Goal: Task Accomplishment & Management: Use online tool/utility

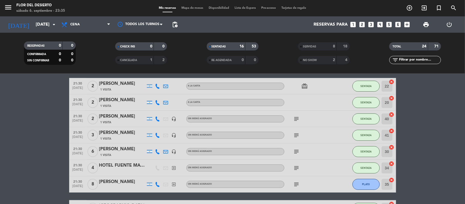
scroll to position [40, 0]
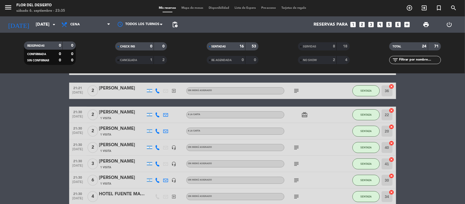
click at [192, 7] on span "Mapa de mesas" at bounding box center [192, 8] width 27 height 3
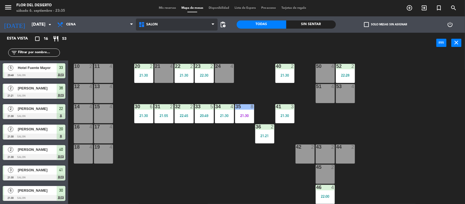
click at [213, 23] on icon at bounding box center [213, 24] width 2 height 4
click at [139, 46] on div "power_input close" at bounding box center [252, 43] width 369 height 21
click at [164, 9] on span "Mis reservas" at bounding box center [167, 8] width 23 height 3
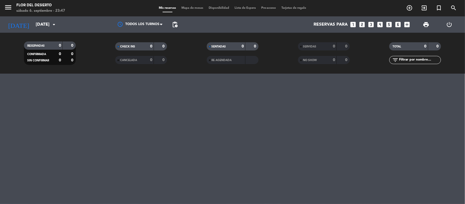
click at [164, 8] on span "Mis reservas" at bounding box center [167, 8] width 23 height 3
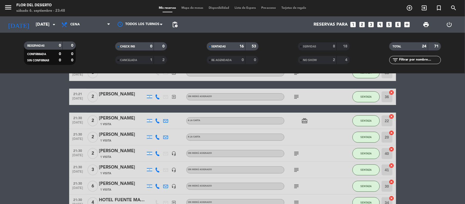
scroll to position [68, 0]
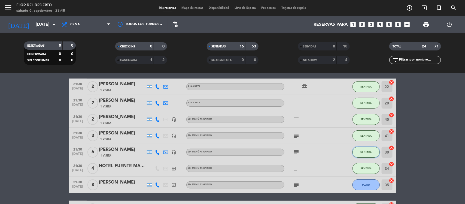
click at [372, 154] on button "SENTADA" at bounding box center [366, 152] width 27 height 11
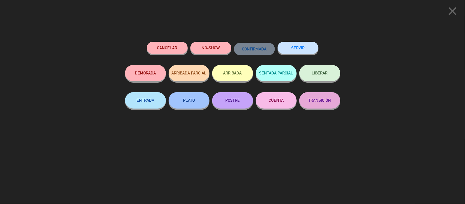
click at [302, 45] on button "SERVIR" at bounding box center [298, 48] width 41 height 12
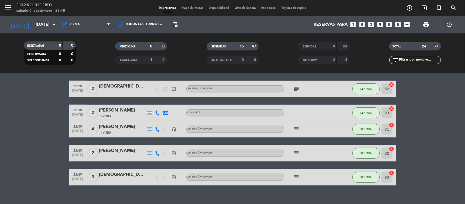
scroll to position [228, 0]
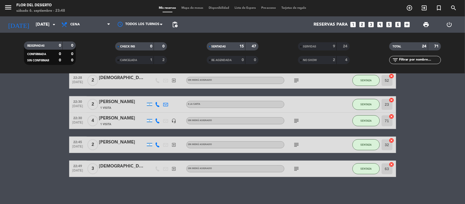
click at [299, 168] on icon "subject" at bounding box center [297, 169] width 7 height 7
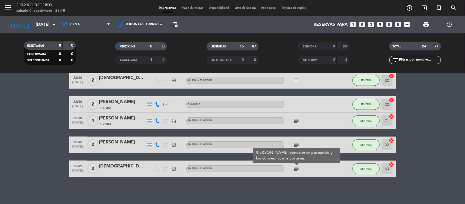
click at [309, 180] on div "No hay notas para este servicio. Haz clic para agregar una 20:49 [DATE] 5 Hotel…" at bounding box center [232, 139] width 465 height 130
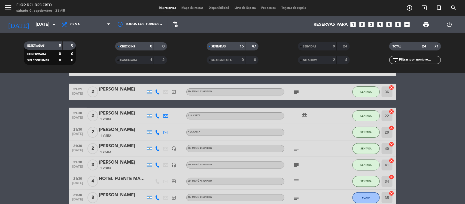
scroll to position [0, 0]
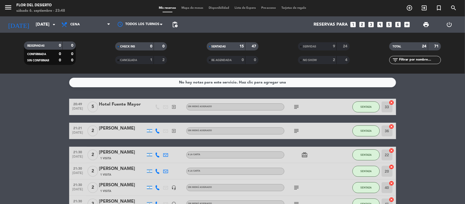
click at [251, 45] on div "47" at bounding box center [252, 46] width 10 height 6
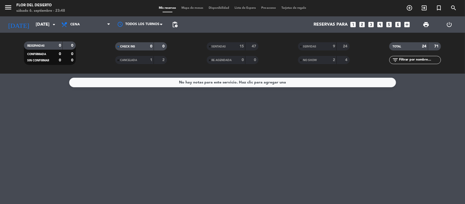
click at [435, 44] on strong "71" at bounding box center [437, 46] width 5 height 4
click at [417, 46] on div "24" at bounding box center [421, 46] width 11 height 6
click at [197, 85] on div "No hay notas para este servicio. Haz clic para agregar una" at bounding box center [232, 82] width 107 height 6
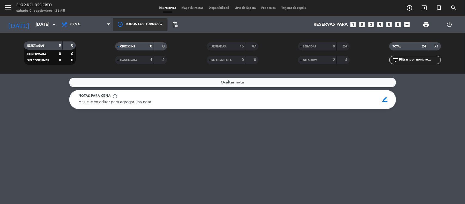
click at [152, 19] on div at bounding box center [140, 24] width 55 height 12
click at [151, 20] on div at bounding box center [140, 24] width 55 height 12
click at [188, 7] on span "Mapa de mesas" at bounding box center [192, 8] width 27 height 3
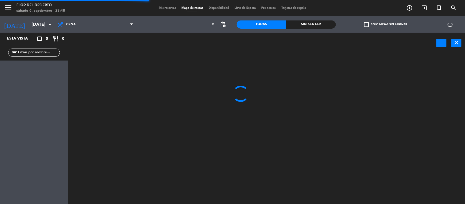
click at [172, 10] on span "Mis reservas" at bounding box center [167, 8] width 23 height 3
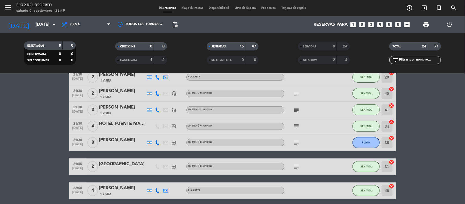
scroll to position [102, 0]
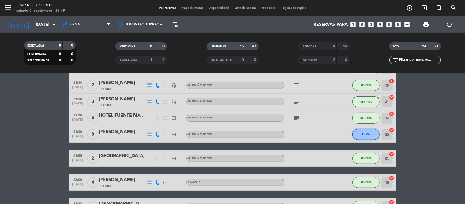
click at [368, 134] on span "PLATO" at bounding box center [367, 134] width 8 height 3
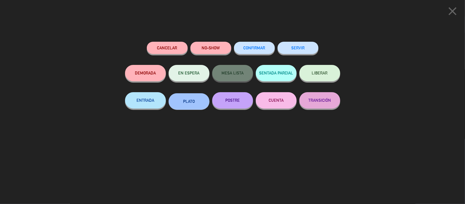
click at [301, 48] on button "SERVIR" at bounding box center [298, 48] width 41 height 12
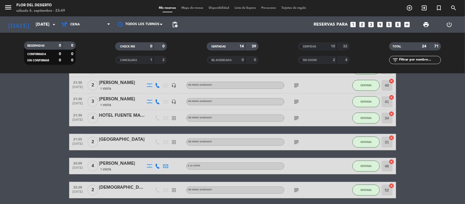
scroll to position [0, 0]
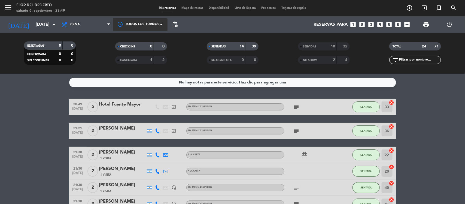
click at [152, 22] on div at bounding box center [140, 24] width 55 height 12
click at [197, 8] on span "Mapa de mesas" at bounding box center [192, 8] width 27 height 3
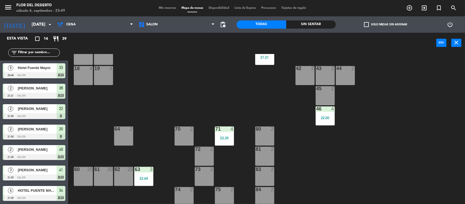
scroll to position [80, 0]
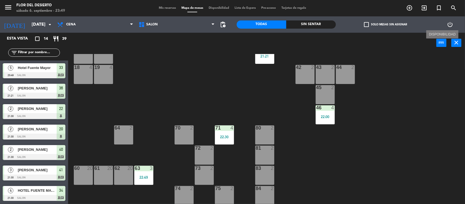
click at [446, 40] on button "power_input" at bounding box center [442, 43] width 10 height 8
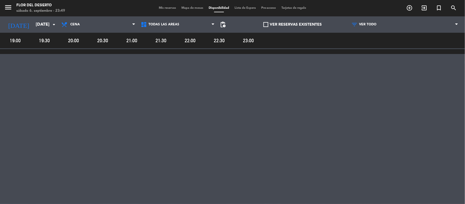
click at [164, 7] on span "Mis reservas" at bounding box center [167, 8] width 23 height 3
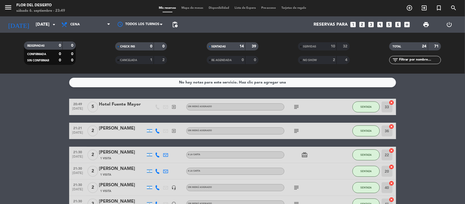
click at [437, 45] on strong "71" at bounding box center [437, 46] width 5 height 4
click at [3, 6] on div "menu FLOR DEL DESIERTO [DATE] 6. septiembre - 23:51" at bounding box center [58, 8] width 116 height 13
click at [6, 6] on icon "menu" at bounding box center [8, 7] width 8 height 8
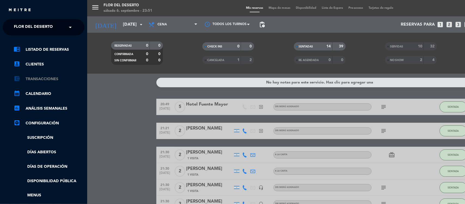
scroll to position [34, 0]
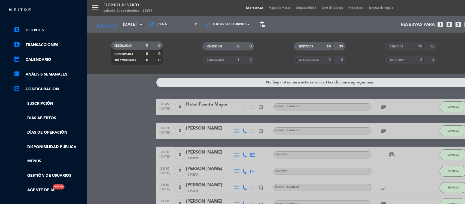
click at [134, 109] on div "menu FLOR DEL DESIERTO [DATE] 6. septiembre - 23:51 Mis reservas Mapa de mesas …" at bounding box center [319, 102] width 465 height 204
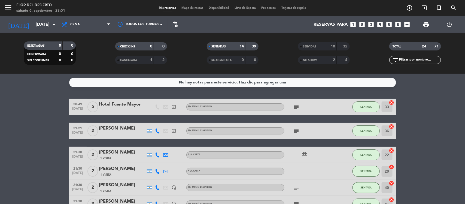
click at [432, 47] on div "71" at bounding box center [435, 46] width 10 height 6
click at [418, 46] on div "24" at bounding box center [421, 46] width 11 height 6
click at [437, 45] on strong "71" at bounding box center [437, 46] width 5 height 4
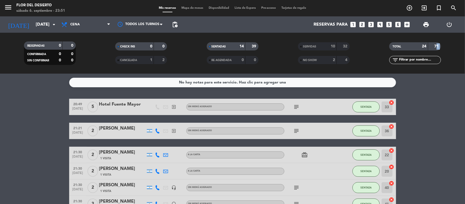
click at [437, 45] on strong "71" at bounding box center [437, 46] width 5 height 4
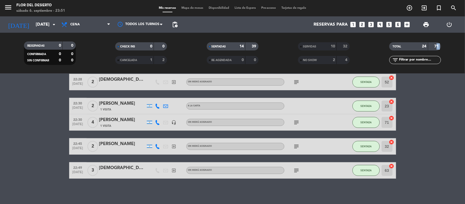
scroll to position [212, 0]
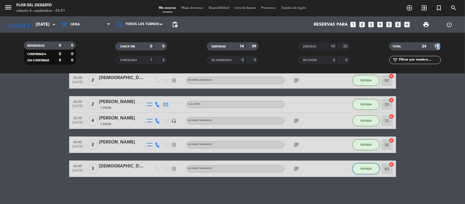
click at [365, 170] on span "SENTADA" at bounding box center [366, 168] width 11 height 3
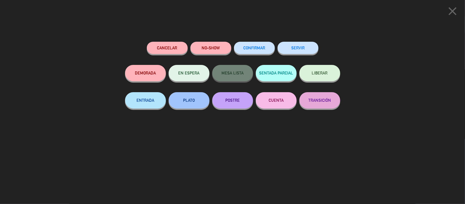
click at [305, 49] on button "SERVIR" at bounding box center [298, 48] width 41 height 12
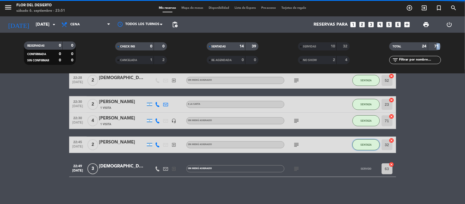
click at [369, 140] on button "SENTADA" at bounding box center [366, 144] width 27 height 11
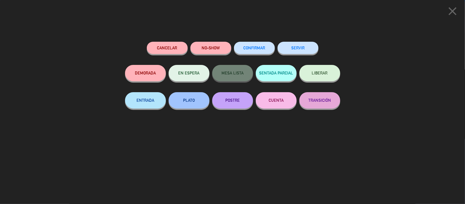
scroll to position [188, 0]
click at [305, 46] on button "SERVIR" at bounding box center [298, 48] width 41 height 12
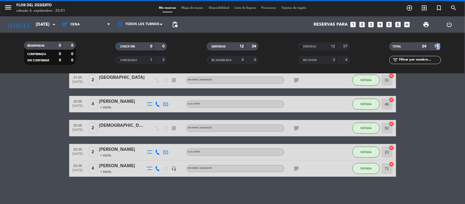
scroll to position [164, 0]
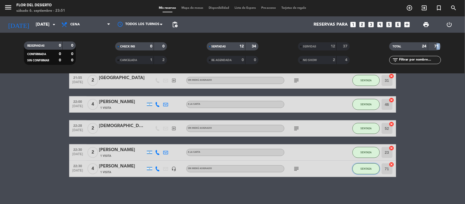
click at [367, 164] on button "SENTADA" at bounding box center [366, 168] width 27 height 11
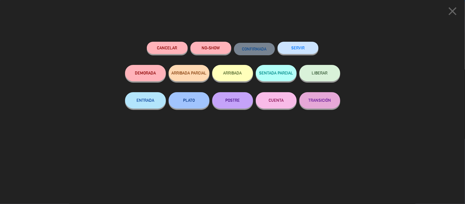
click at [295, 44] on button "SERVIR" at bounding box center [298, 48] width 41 height 12
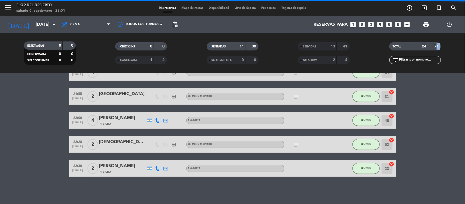
scroll to position [148, 0]
click at [364, 149] on button "SENTADA" at bounding box center [366, 144] width 27 height 11
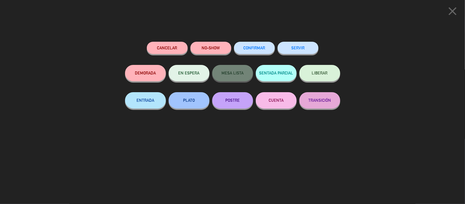
click at [293, 44] on button "SERVIR" at bounding box center [298, 48] width 41 height 12
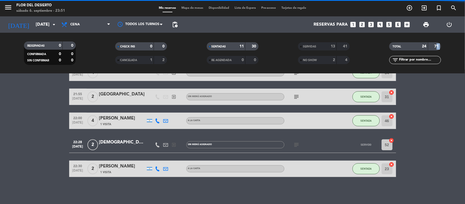
scroll to position [124, 0]
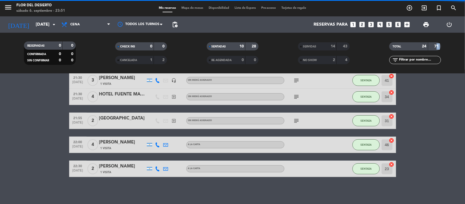
click at [359, 166] on button "SENTADA" at bounding box center [366, 168] width 27 height 11
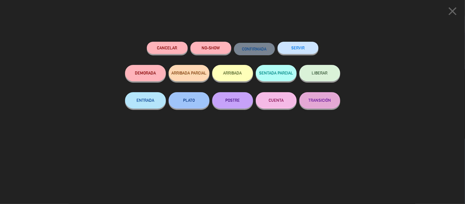
click at [309, 45] on button "SERVIR" at bounding box center [298, 48] width 41 height 12
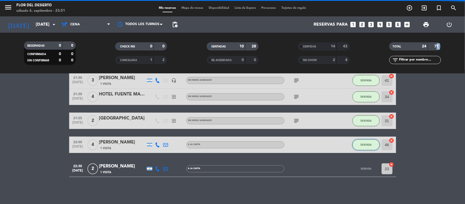
click at [362, 147] on button "SENTADA" at bounding box center [366, 144] width 27 height 11
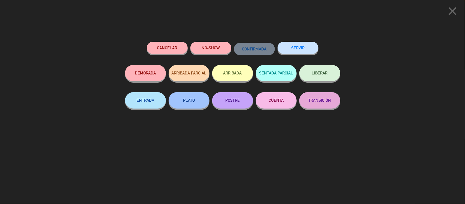
scroll to position [100, 0]
click at [291, 38] on div "Cancelar NO-SHOW CONFIRMADA SERVIR DEMORADA ARRIBADA PARCIAL ARRIBADA SENTADA P…" at bounding box center [232, 121] width 223 height 166
click at [299, 43] on button "SERVIR" at bounding box center [298, 48] width 41 height 12
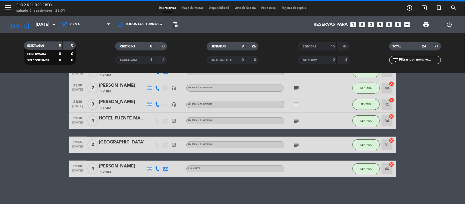
scroll to position [76, 0]
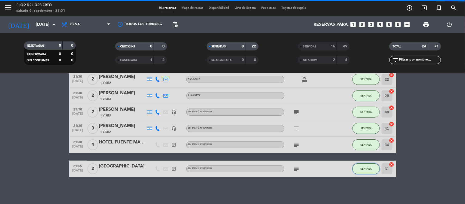
click at [371, 168] on span "SENTADA" at bounding box center [366, 168] width 11 height 3
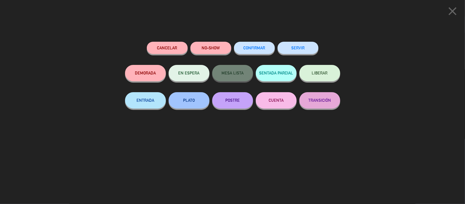
click at [303, 57] on div "SERVIR" at bounding box center [298, 53] width 41 height 23
click at [303, 51] on button "SERVIR" at bounding box center [298, 48] width 41 height 12
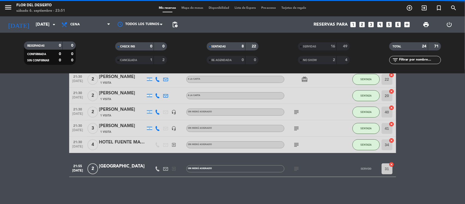
scroll to position [51, 0]
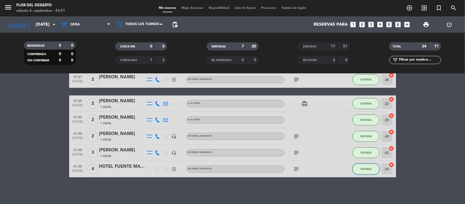
click at [364, 171] on button "SENTADA" at bounding box center [366, 169] width 27 height 11
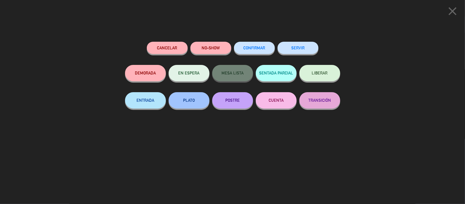
click at [290, 51] on button "SERVIR" at bounding box center [298, 48] width 41 height 12
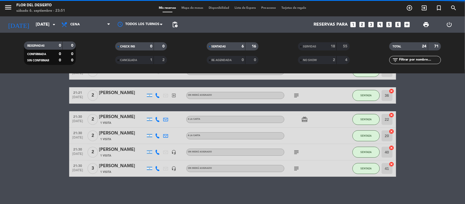
scroll to position [35, 0]
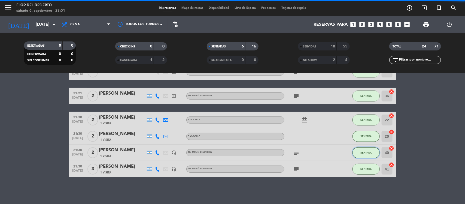
click at [370, 156] on button "SENTADA" at bounding box center [366, 152] width 27 height 11
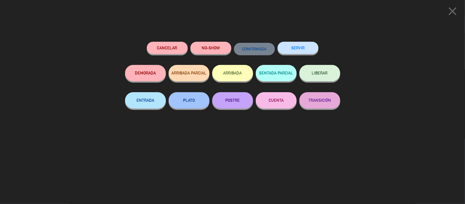
click at [302, 49] on button "SERVIR" at bounding box center [298, 48] width 41 height 12
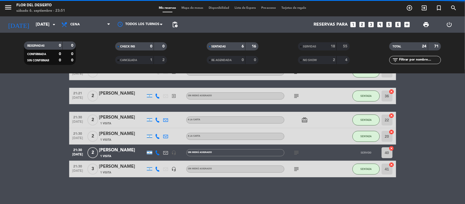
scroll to position [19, 0]
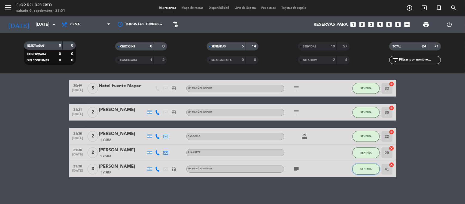
click at [371, 166] on button "SENTADA" at bounding box center [366, 169] width 27 height 11
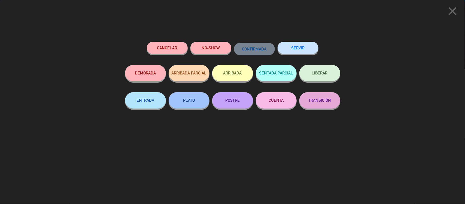
click at [310, 55] on div "SERVIR" at bounding box center [298, 53] width 41 height 23
click at [310, 54] on button "SERVIR" at bounding box center [298, 48] width 41 height 12
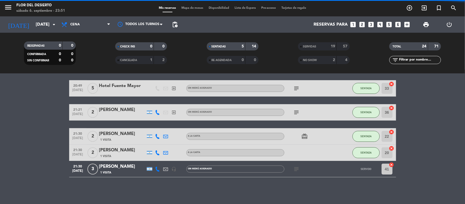
scroll to position [2, 0]
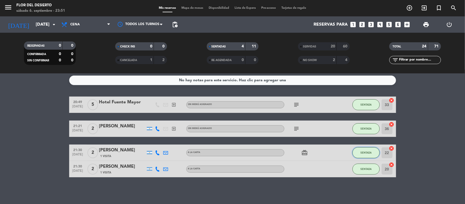
click at [363, 154] on span "SENTADA" at bounding box center [366, 152] width 11 height 3
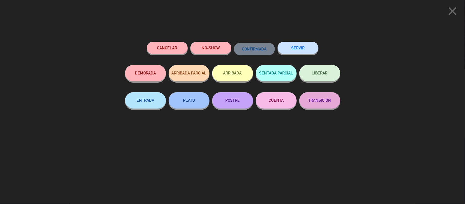
click at [311, 49] on button "SERVIR" at bounding box center [298, 48] width 41 height 12
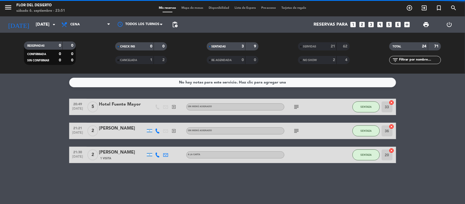
scroll to position [0, 0]
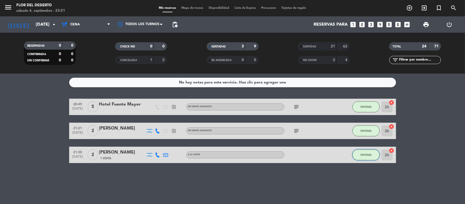
click at [365, 159] on button "SENTADA" at bounding box center [366, 154] width 27 height 11
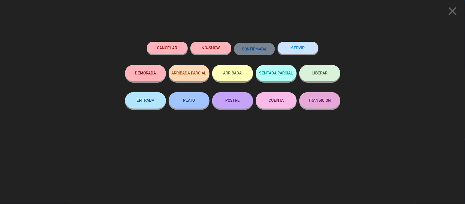
click at [297, 53] on button "SERVIR" at bounding box center [298, 48] width 41 height 12
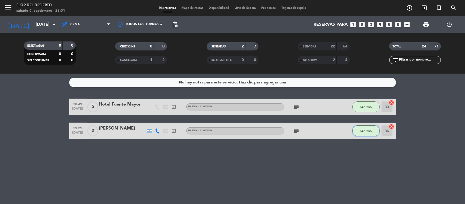
click at [371, 127] on button "SENTADA" at bounding box center [366, 130] width 27 height 11
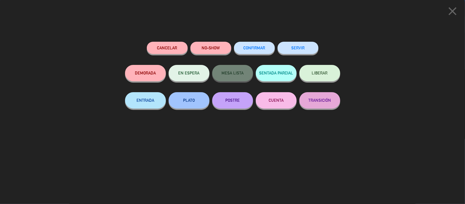
click at [290, 43] on button "SERVIR" at bounding box center [298, 48] width 41 height 12
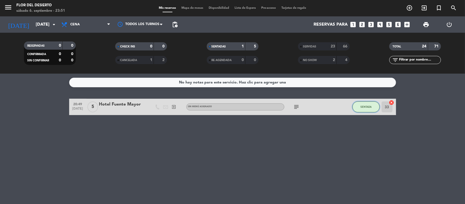
click at [369, 107] on span "SENTADA" at bounding box center [366, 106] width 11 height 3
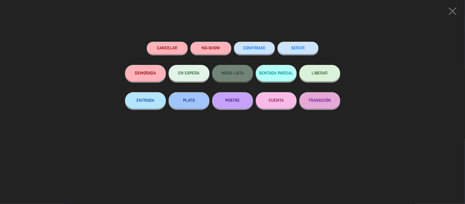
click at [295, 52] on button "SERVIR" at bounding box center [298, 48] width 41 height 12
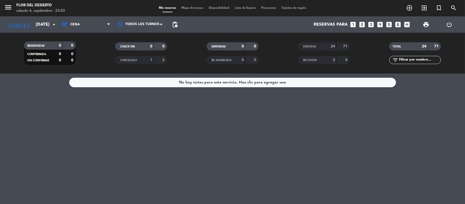
click at [345, 46] on strong "71" at bounding box center [345, 46] width 5 height 4
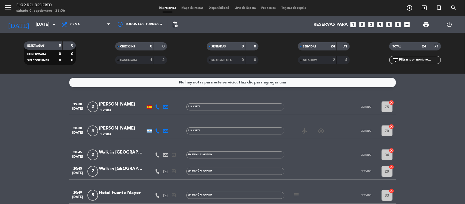
click at [186, 7] on span "Mapa de mesas" at bounding box center [192, 8] width 27 height 3
